Goal: Find specific page/section: Find specific page/section

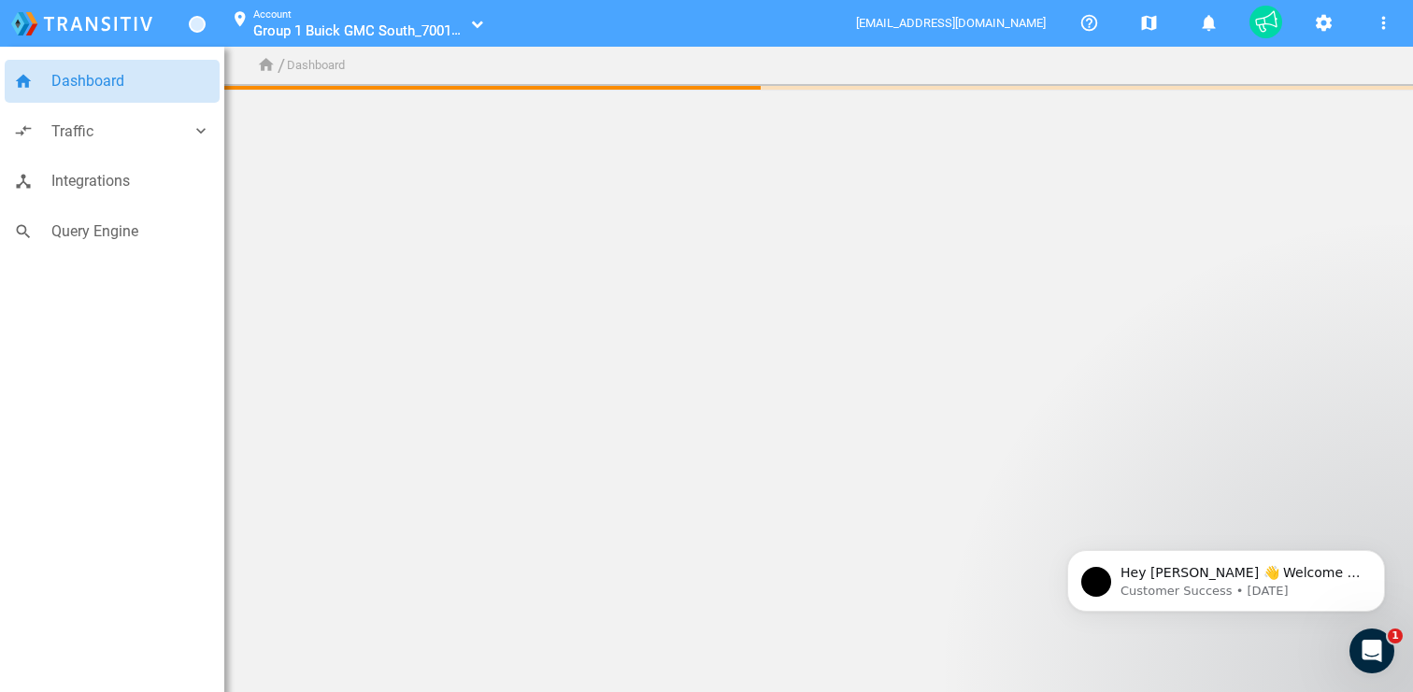
click at [464, 22] on ul "Group 1 Buick GMC South_70016178 Group 1 Buick GMC South_70016178" at bounding box center [359, 30] width 213 height 18
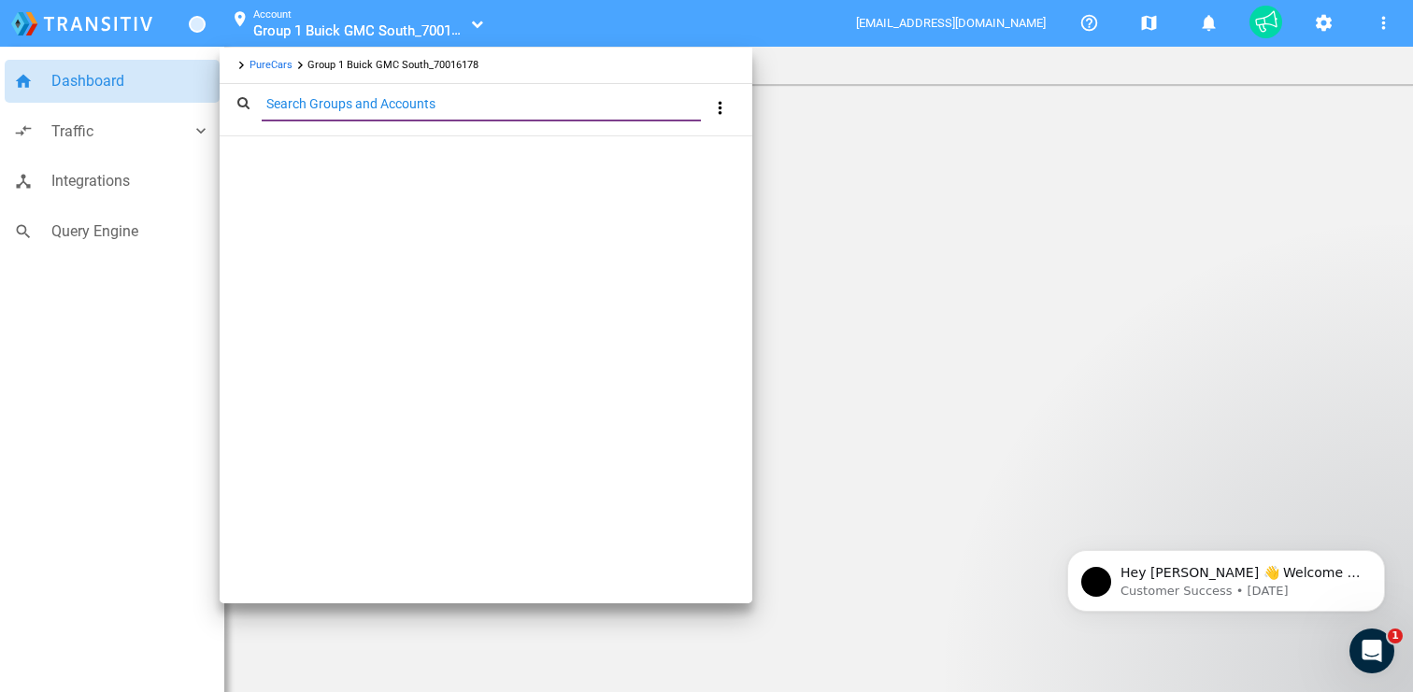
click at [327, 106] on input "Search Groups and Accounts" at bounding box center [485, 103] width 447 height 21
click at [469, 103] on input "Great South Harley-Davidson" at bounding box center [485, 103] width 447 height 21
type input "Great South Harley-Davidson"
click at [898, 143] on div at bounding box center [706, 346] width 1413 height 692
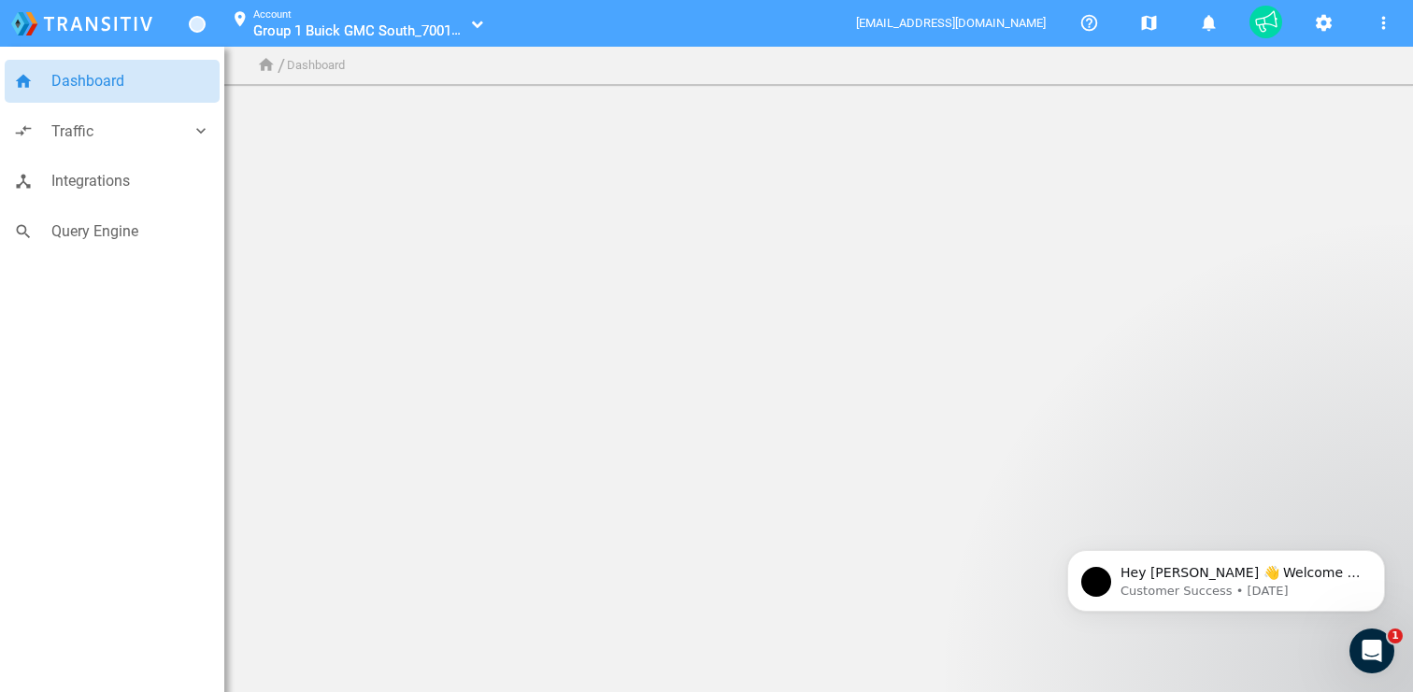
click at [263, 29] on span "Group 1 Buick GMC South_70016178" at bounding box center [367, 30] width 228 height 18
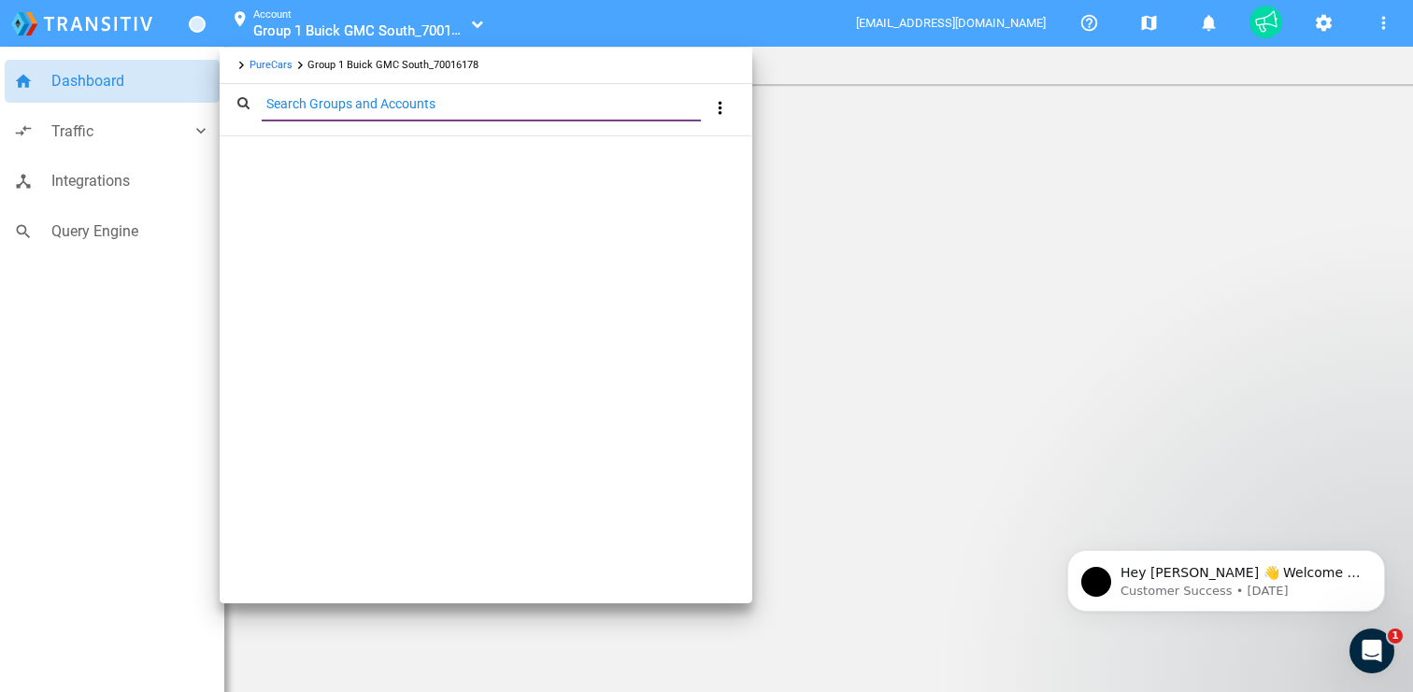
click at [333, 97] on input "Search Groups and Accounts" at bounding box center [485, 103] width 447 height 21
type input "Great South Harley-Davidson"
click at [898, 199] on div at bounding box center [706, 346] width 1413 height 692
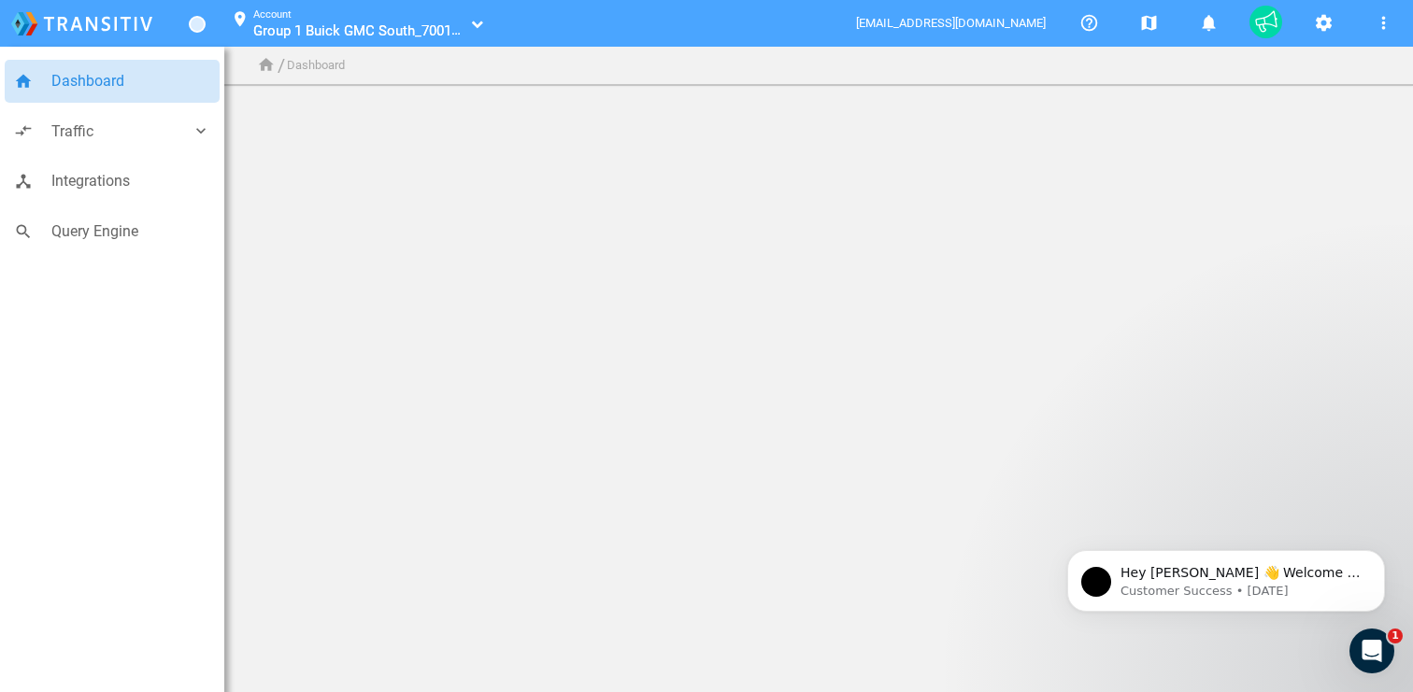
click at [296, 79] on ul "home / Dashboard" at bounding box center [292, 65] width 108 height 30
click at [278, 13] on small "Account" at bounding box center [272, 14] width 38 height 12
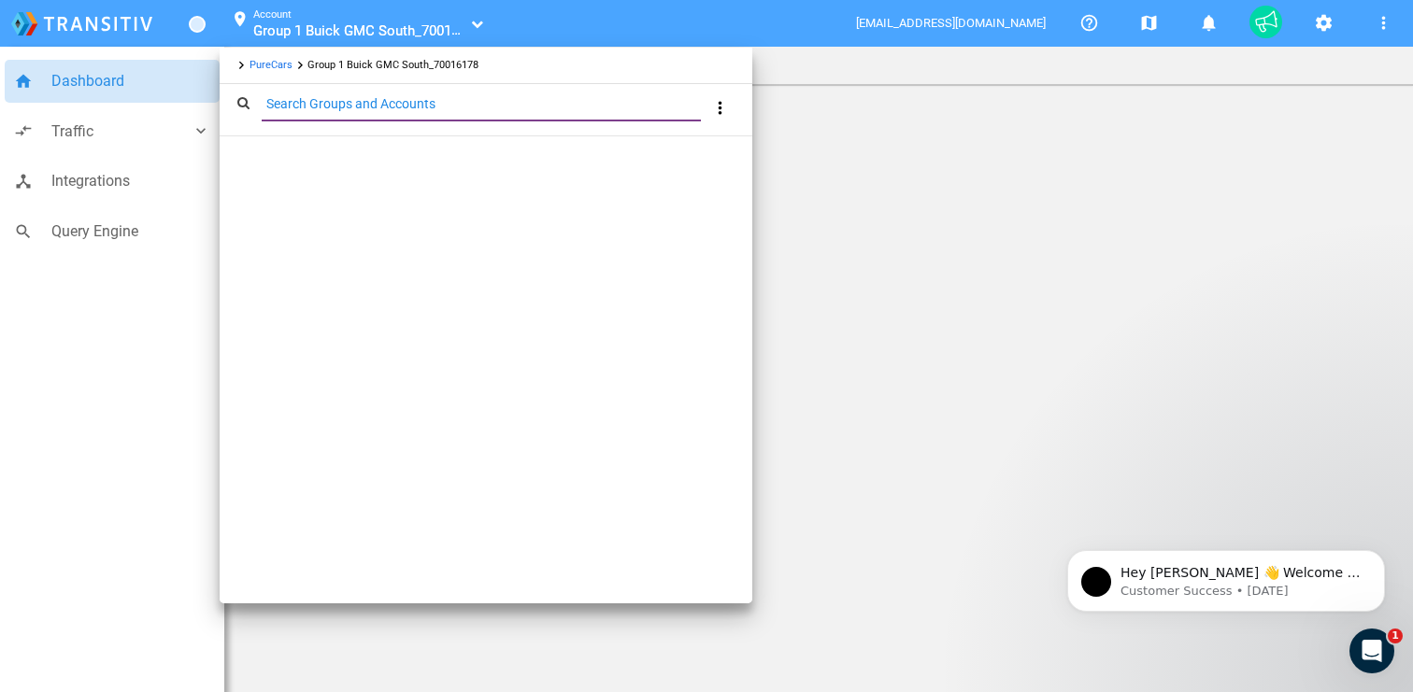
click at [276, 67] on link "PureCars" at bounding box center [271, 65] width 43 height 12
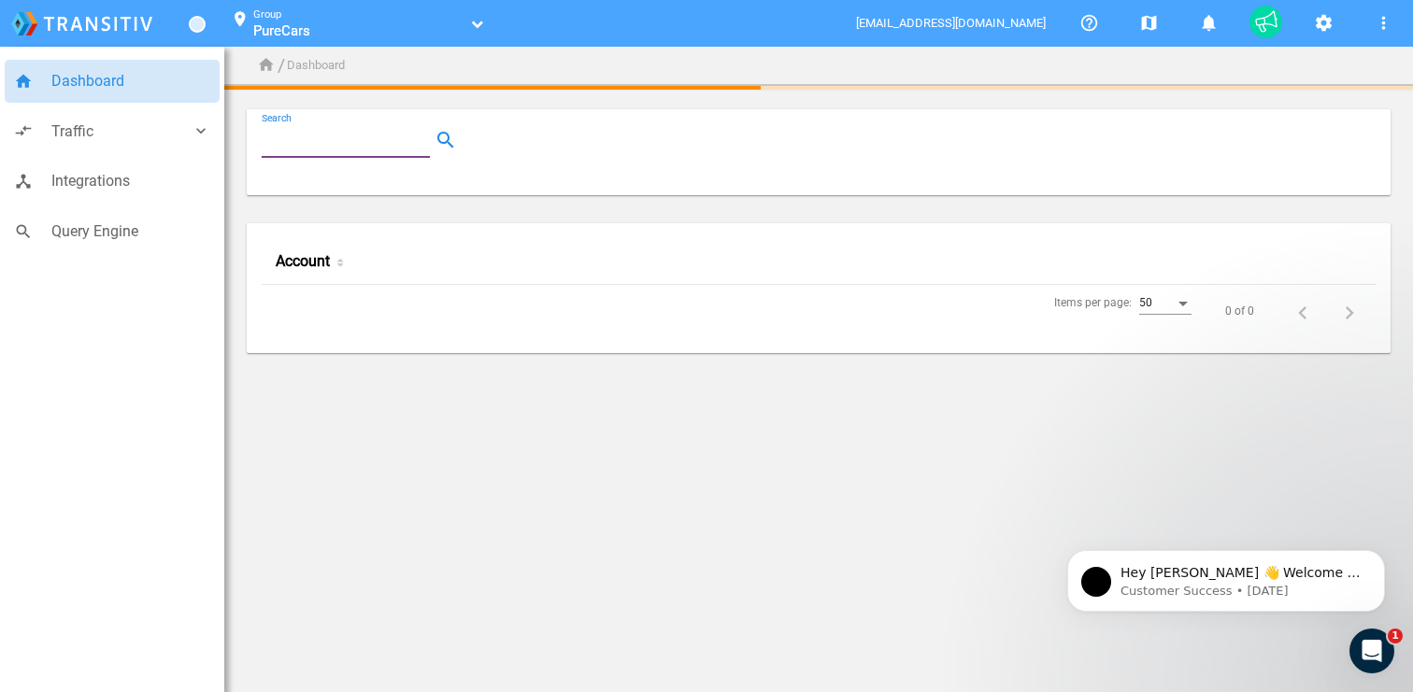
click at [309, 140] on input "Search" at bounding box center [350, 140] width 176 height 22
paste input "Great South Harley-Davidson"
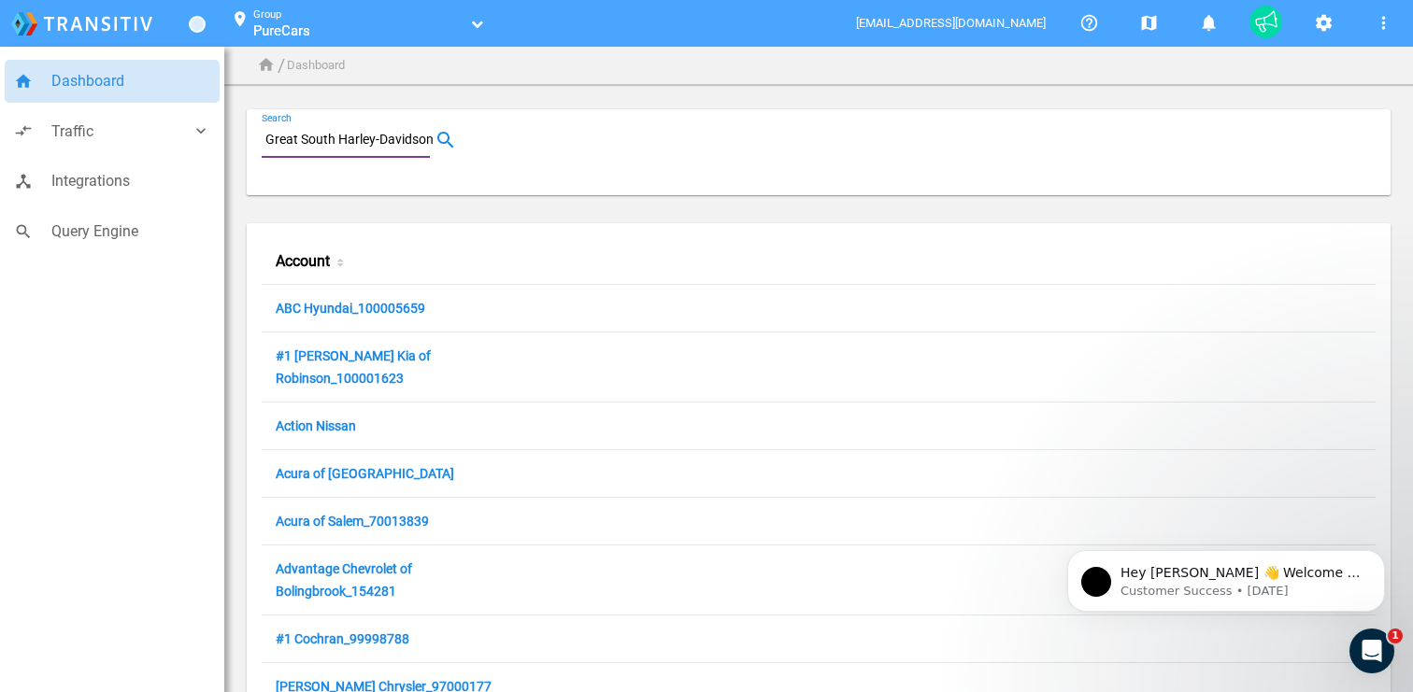
click at [385, 142] on input "Great South Harley-Davidson" at bounding box center [350, 140] width 176 height 22
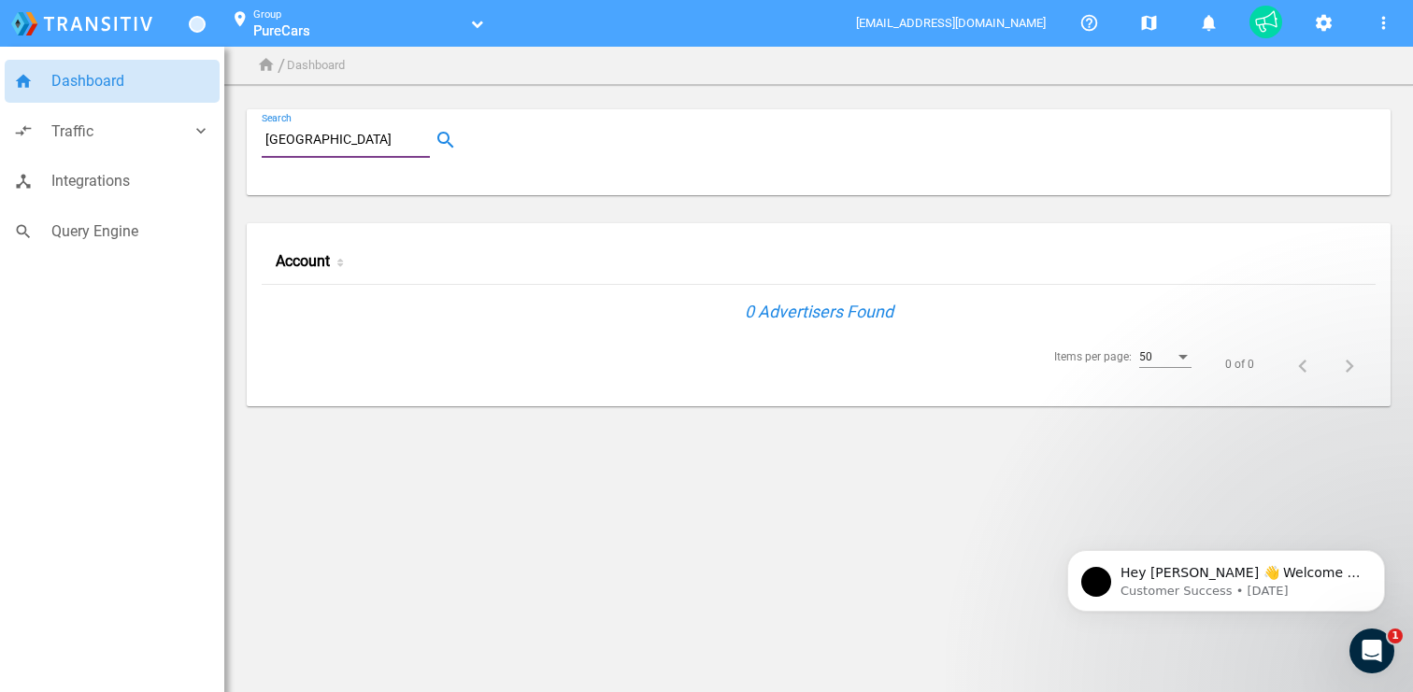
click at [385, 139] on input "[GEOGRAPHIC_DATA]" at bounding box center [350, 140] width 176 height 22
paste input "[PERSON_NAME]"
type input "Great South Harley-Davidson"
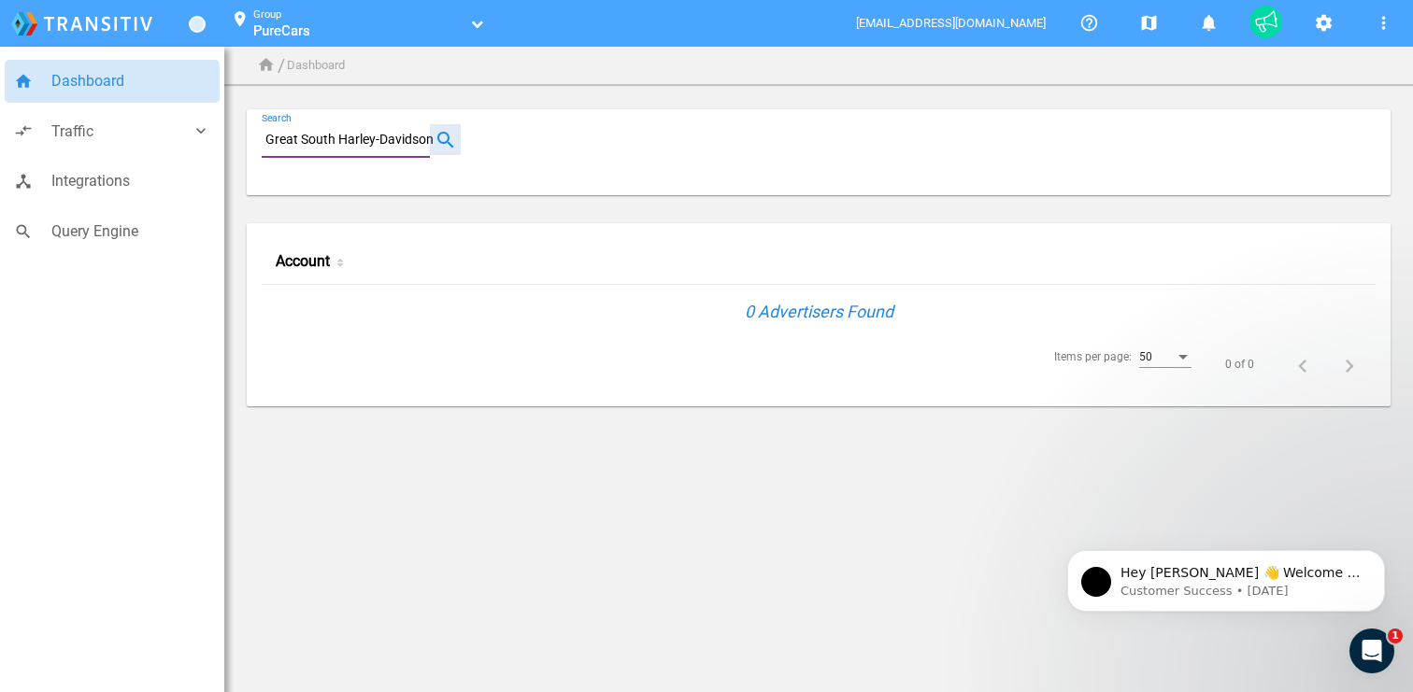
click at [455, 144] on button "button" at bounding box center [445, 139] width 31 height 31
